Goal: Find specific page/section: Find specific page/section

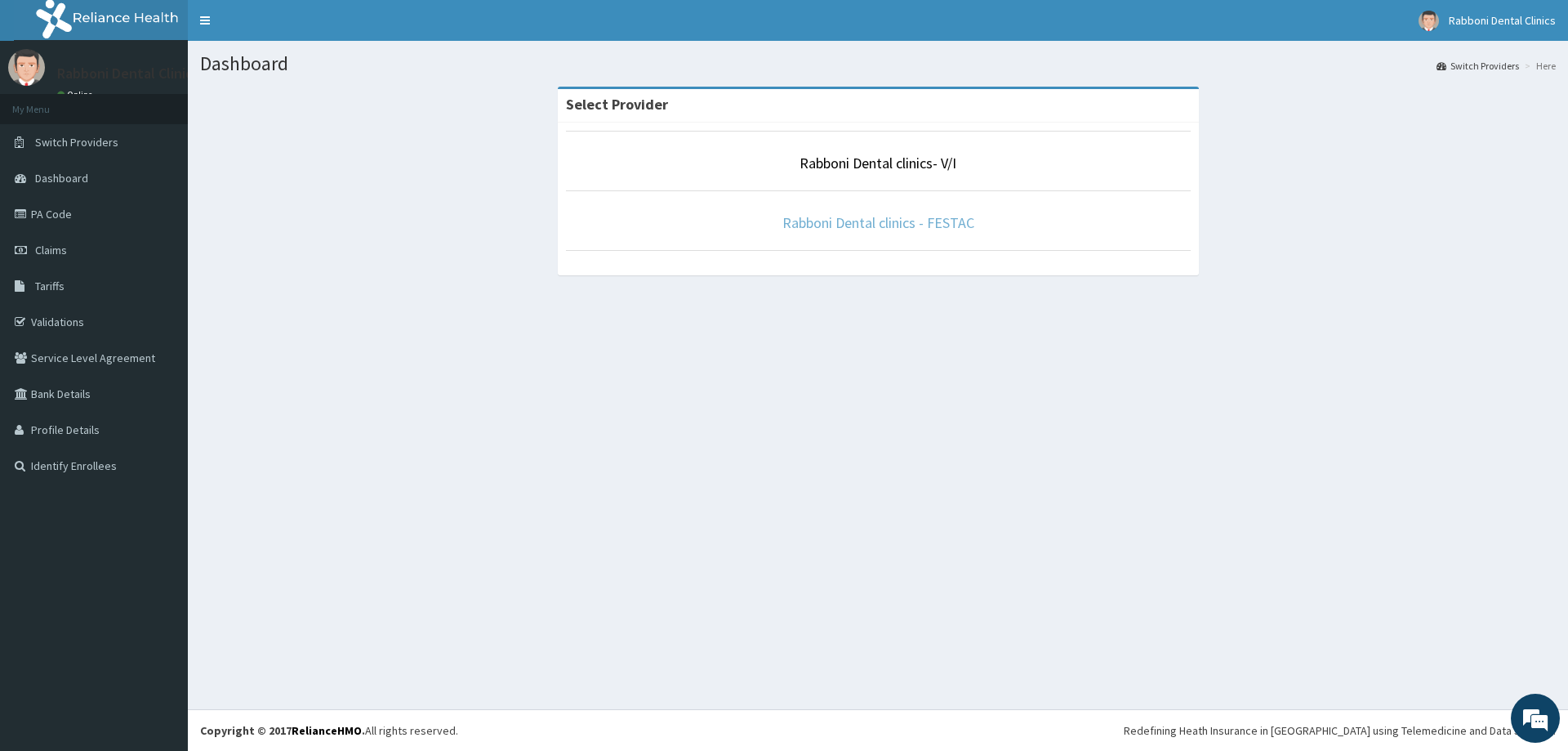
click at [884, 224] on link "Rabboni Dental clinics - FESTAC" at bounding box center [878, 223] width 192 height 19
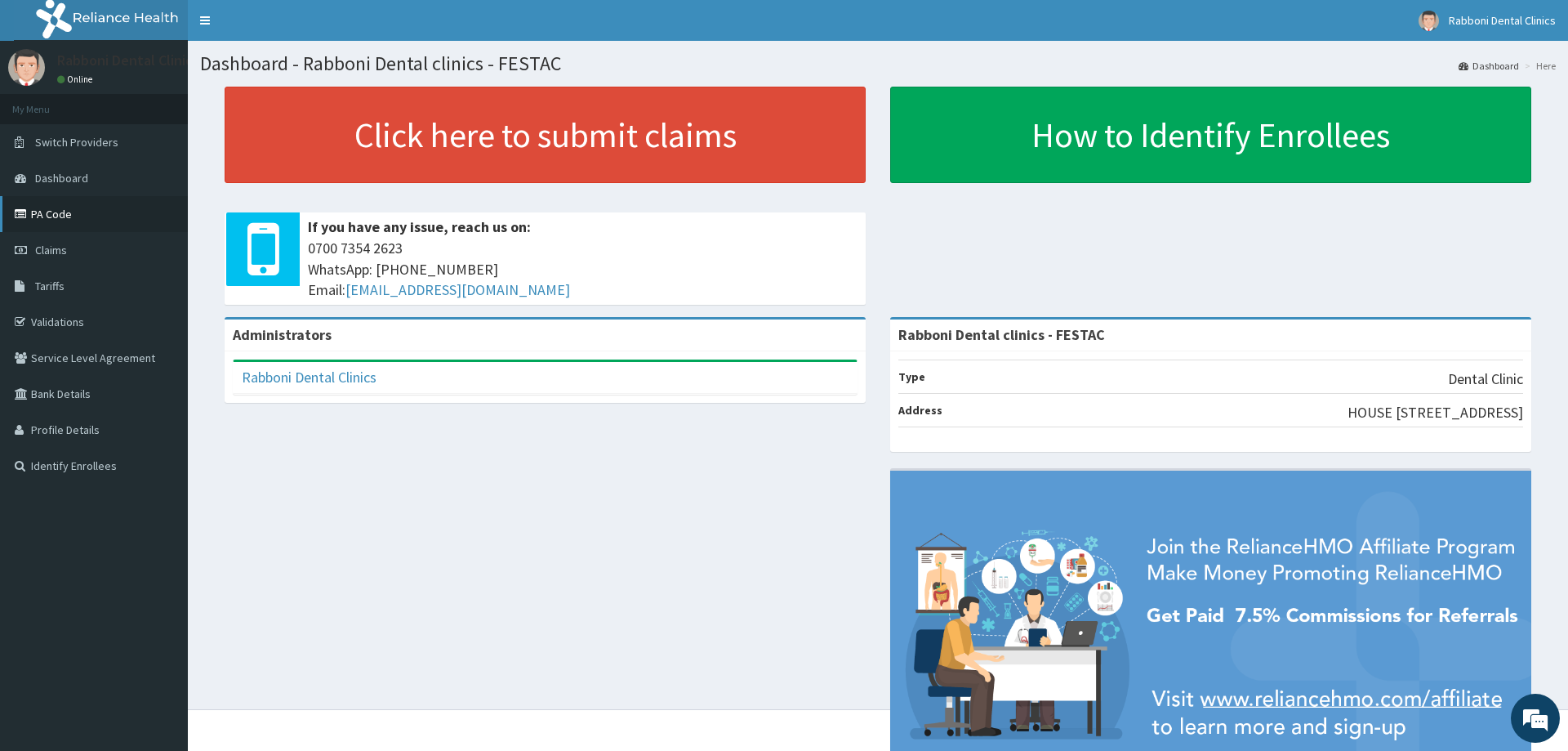
click at [41, 204] on link "PA Code" at bounding box center [94, 213] width 188 height 36
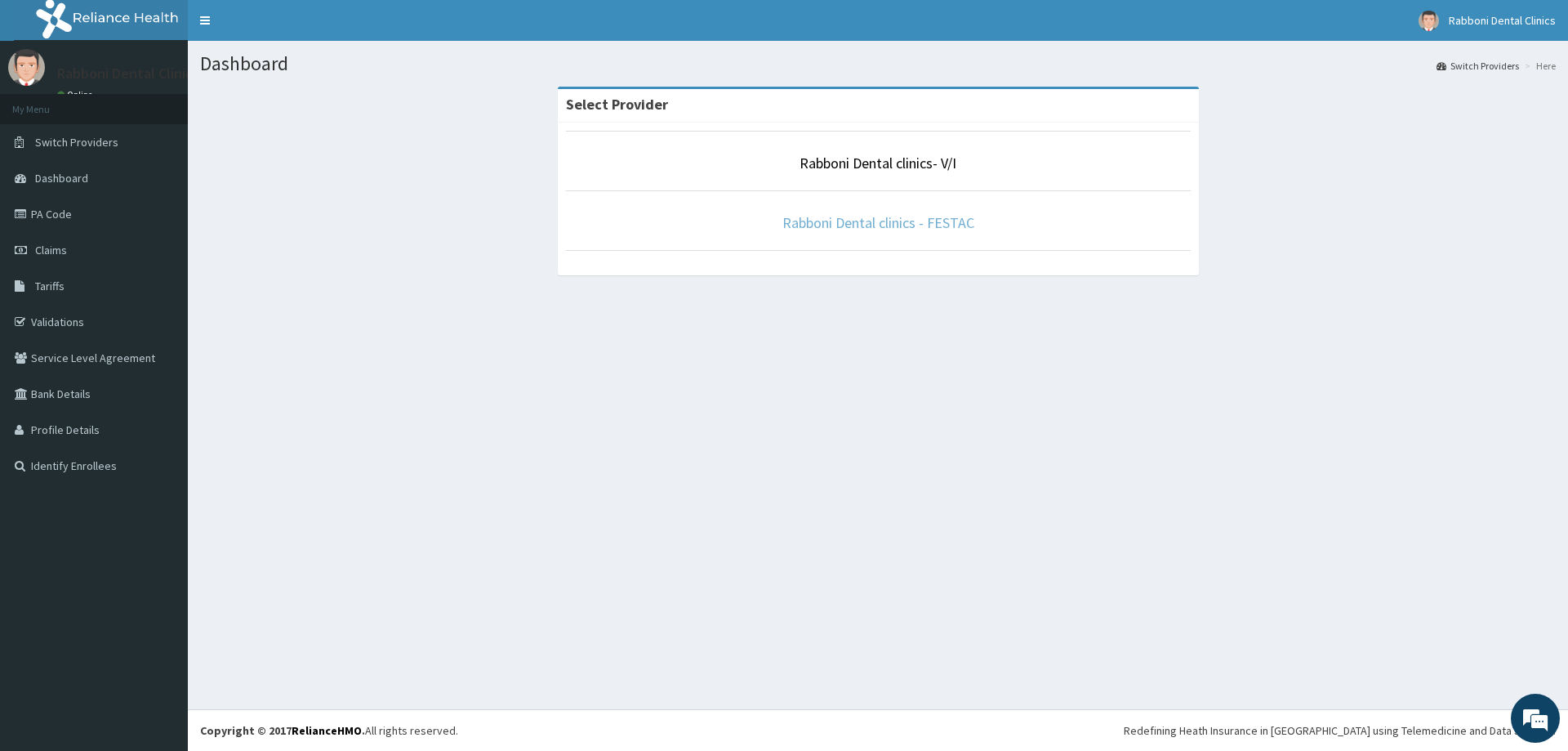
click at [920, 222] on link "Rabboni Dental clinics - FESTAC" at bounding box center [878, 223] width 192 height 19
